Goal: Navigation & Orientation: Go to known website

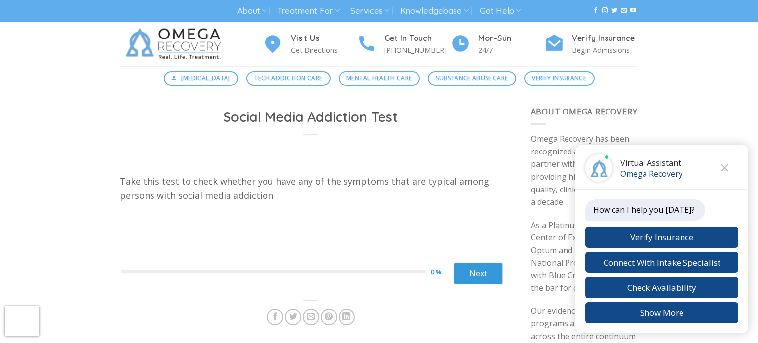
click at [174, 36] on img at bounding box center [175, 44] width 111 height 44
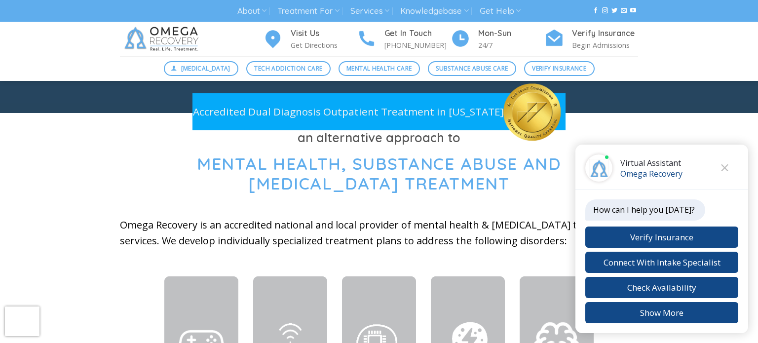
scroll to position [277, 0]
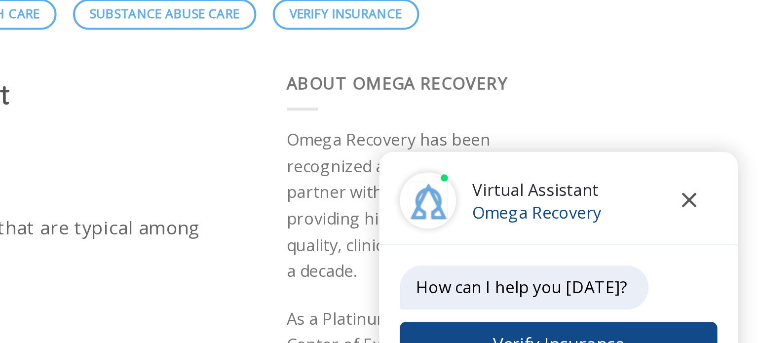
click at [722, 171] on icon "Close chat" at bounding box center [725, 167] width 7 height 7
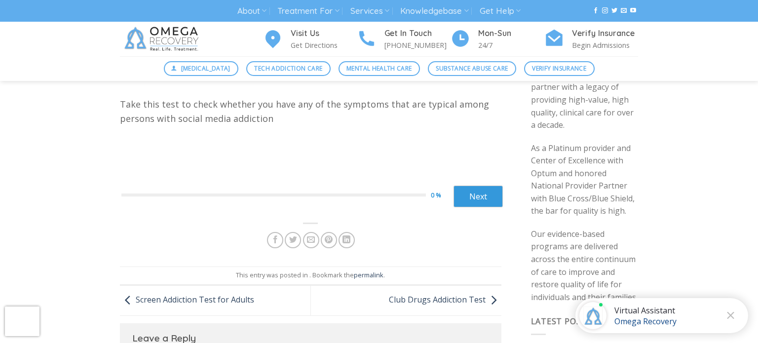
scroll to position [59, 0]
